Goal: Entertainment & Leisure: Consume media (video, audio)

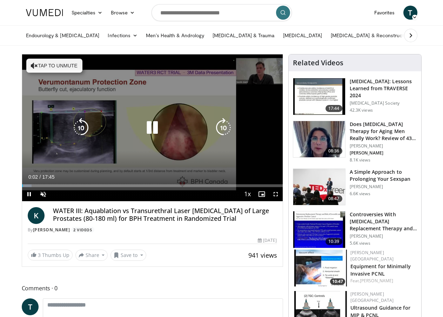
click at [152, 124] on icon "Video Player" at bounding box center [153, 128] width 20 height 20
